Goal: Check status: Check status

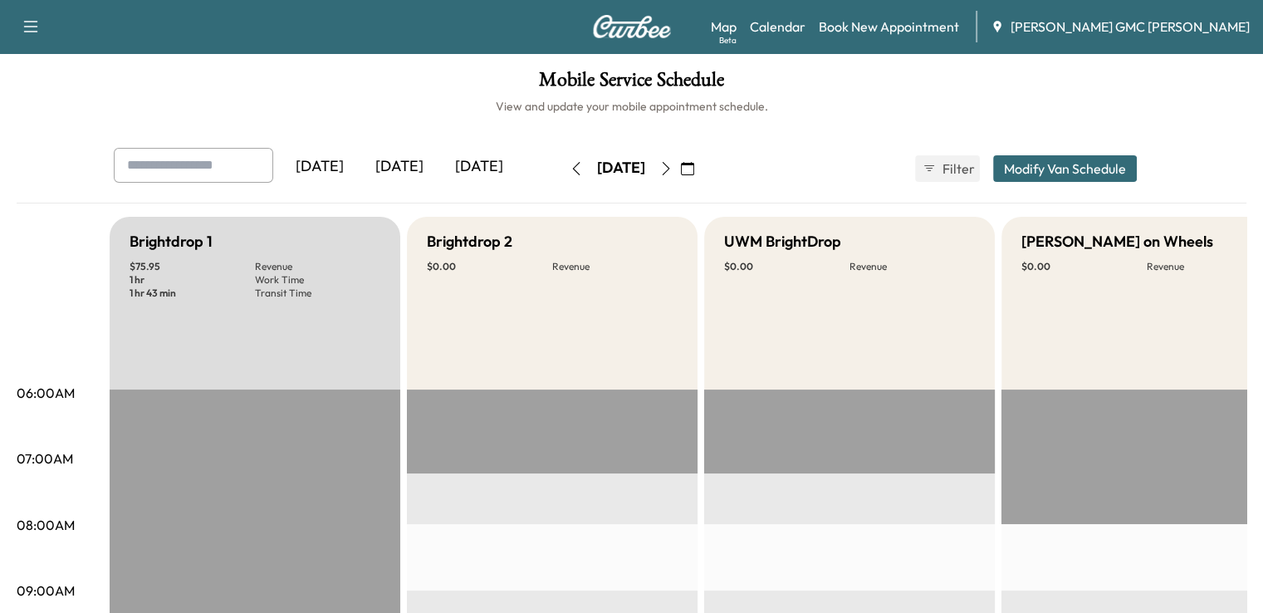
click at [360, 167] on div "[DATE]" at bounding box center [400, 167] width 80 height 38
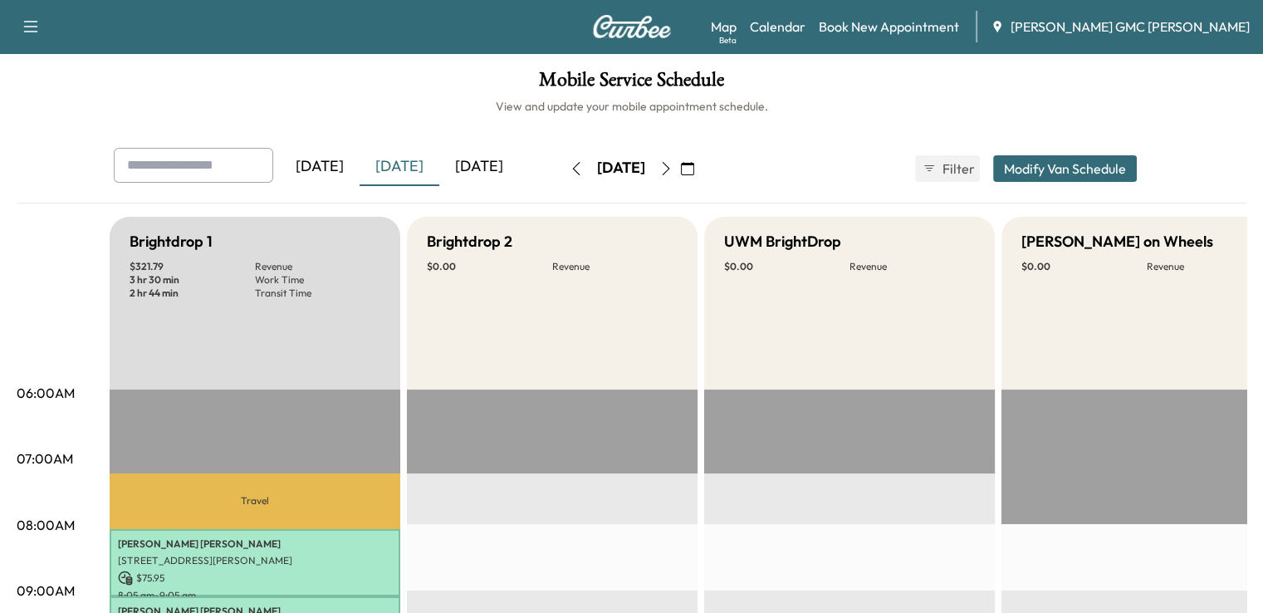
click at [680, 178] on button "button" at bounding box center [666, 168] width 28 height 27
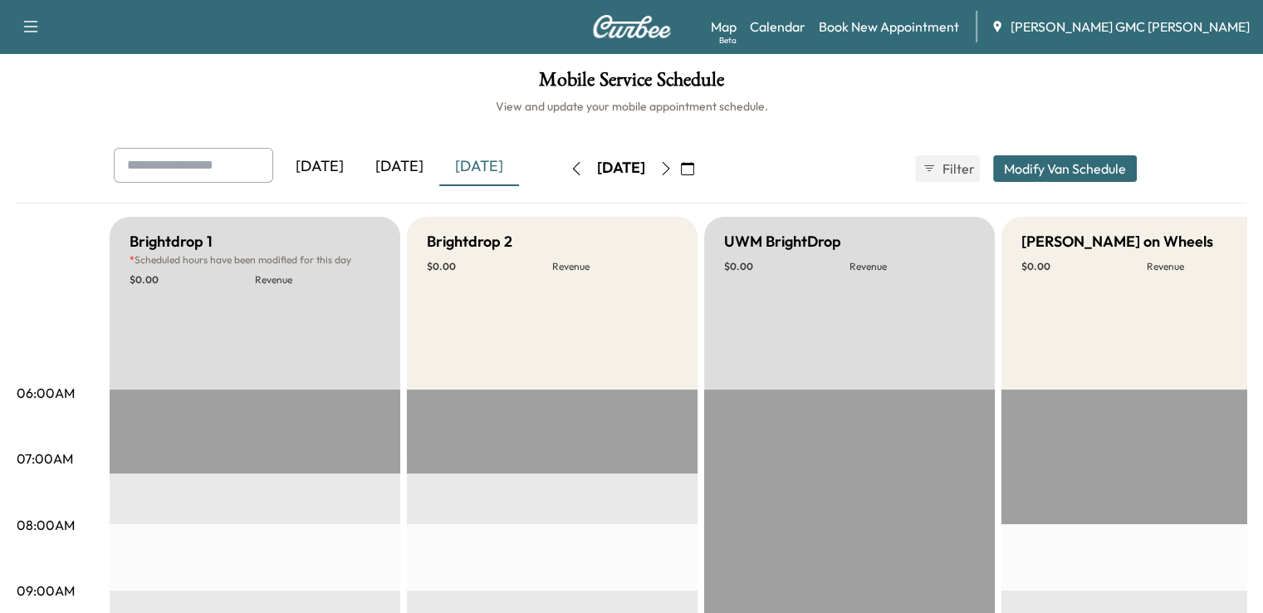
click at [673, 168] on icon "button" at bounding box center [666, 168] width 13 height 13
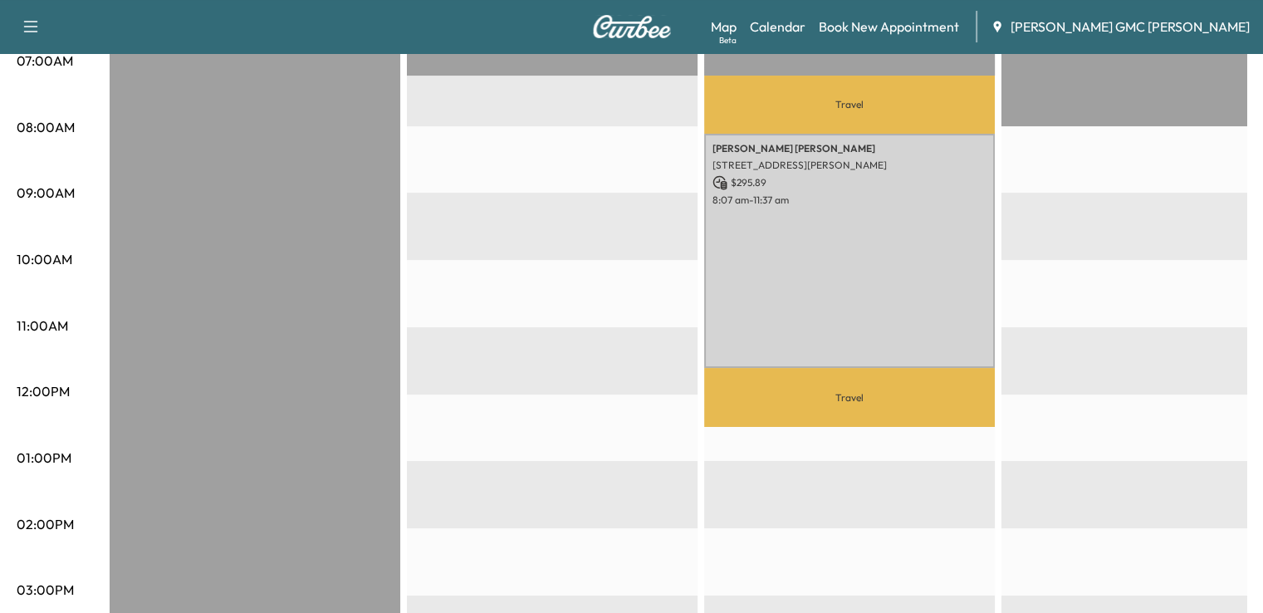
scroll to position [391, 0]
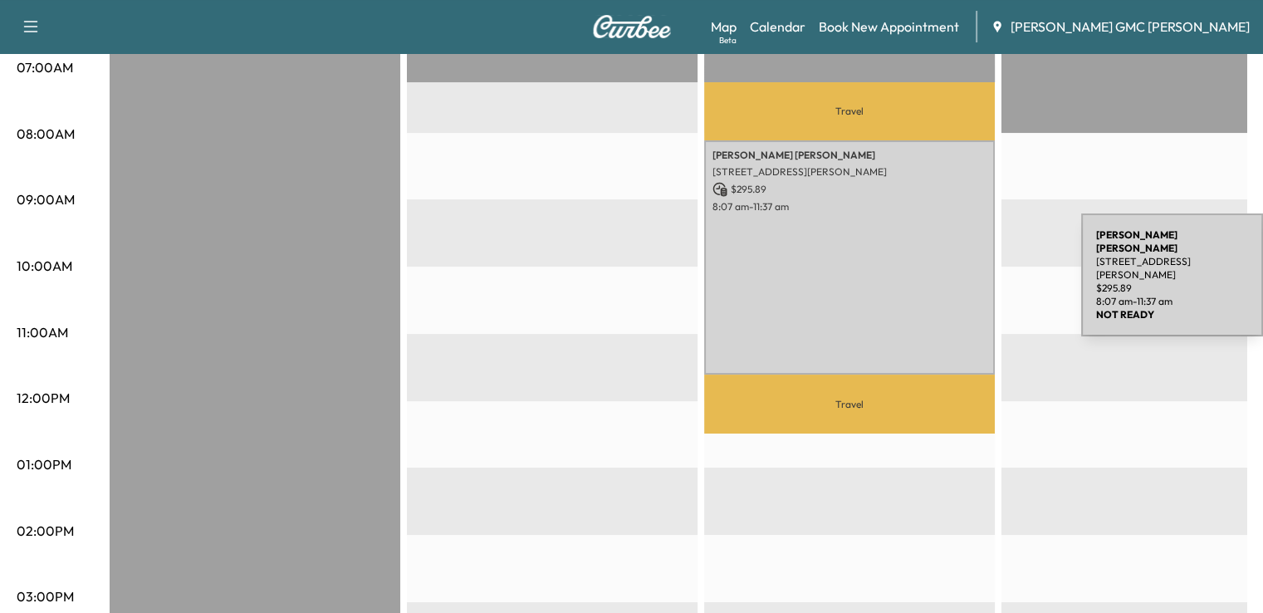
click at [957, 272] on div "[PERSON_NAME] [STREET_ADDRESS][PERSON_NAME] $ 295.89 8:07 am - 11:37 am" at bounding box center [849, 257] width 291 height 235
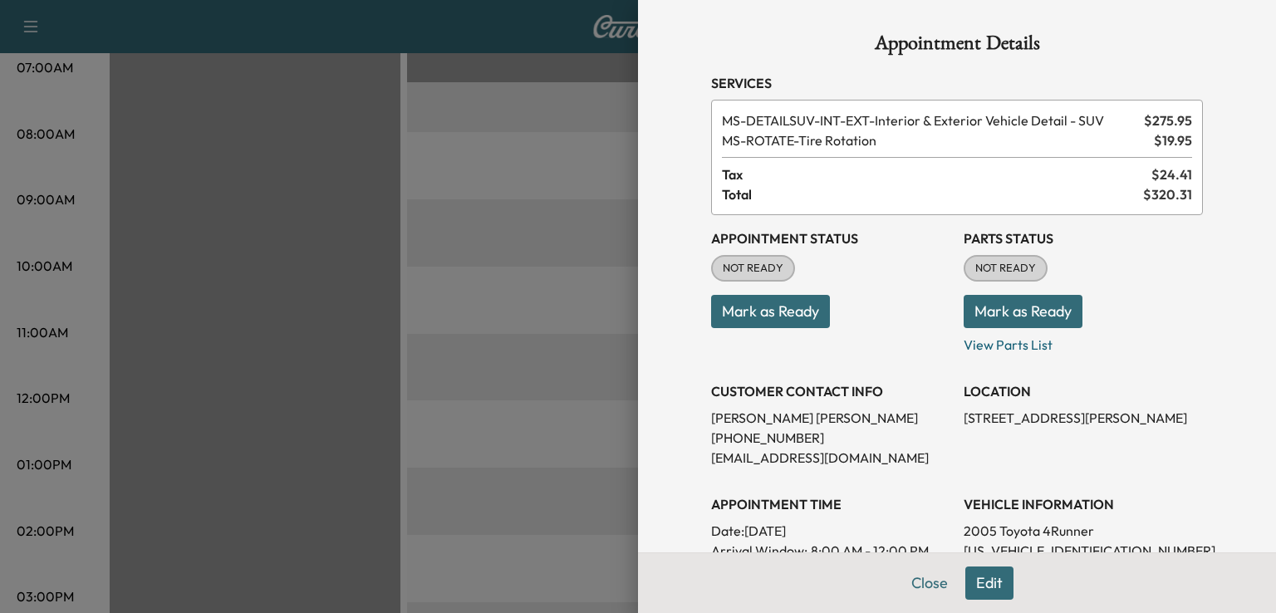
click at [559, 370] on div at bounding box center [638, 306] width 1276 height 613
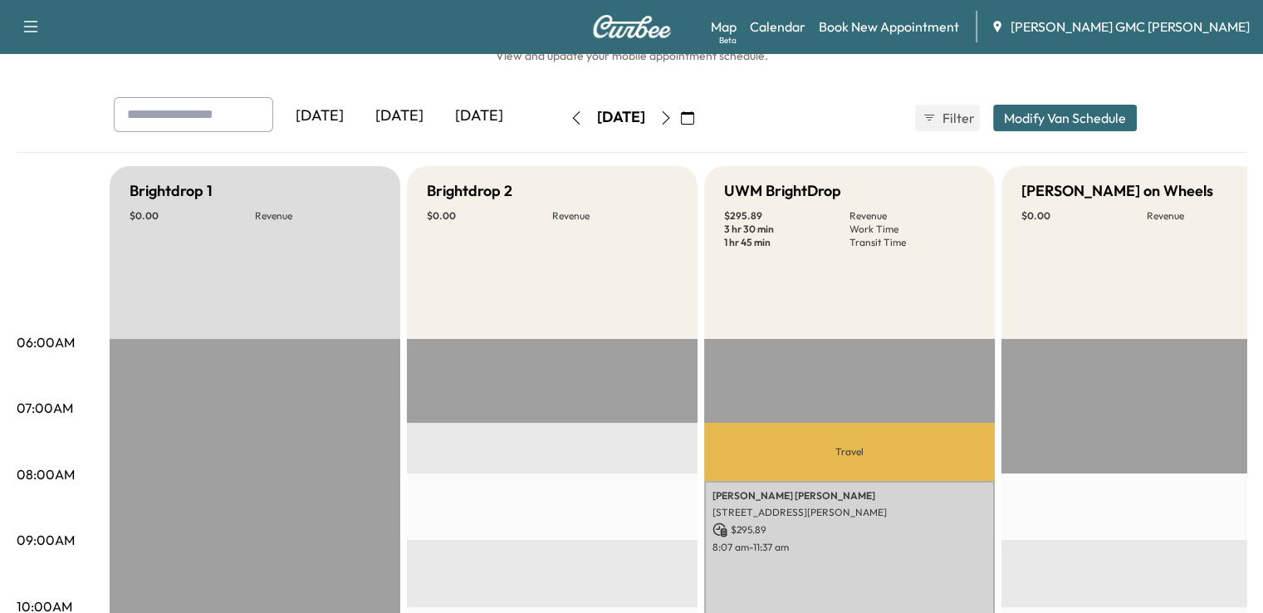
scroll to position [53, 0]
